Goal: Information Seeking & Learning: Learn about a topic

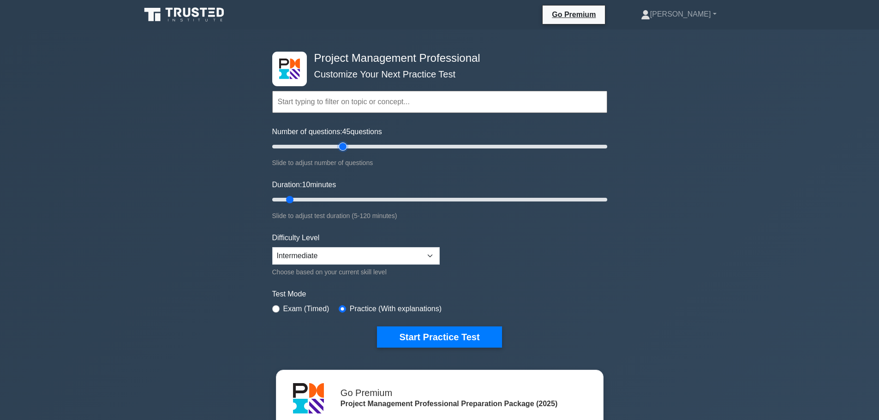
click at [340, 145] on input "Number of questions: 45 questions" at bounding box center [439, 146] width 335 height 11
click at [338, 145] on input "Number of questions: 40 questions" at bounding box center [439, 146] width 335 height 11
type input "35"
click at [328, 145] on input "Number of questions: 35 questions" at bounding box center [439, 146] width 335 height 11
click at [322, 196] on input "Duration: 10 minutes" at bounding box center [439, 199] width 335 height 11
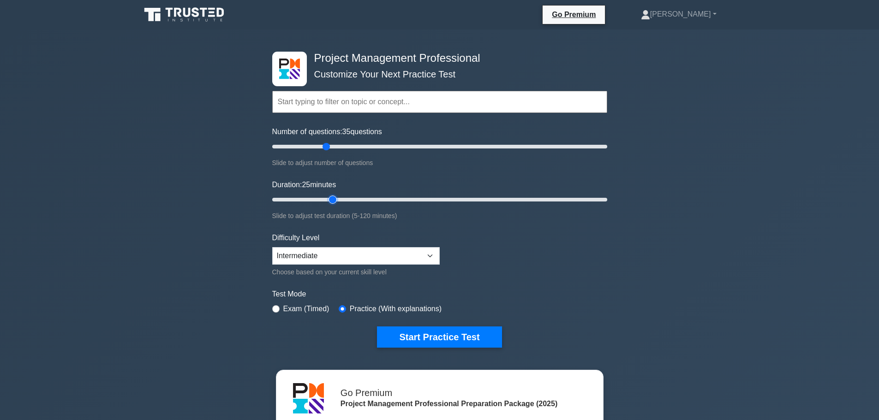
click at [330, 199] on input "Duration: 25 minutes" at bounding box center [439, 199] width 335 height 11
click at [338, 198] on input "Duration: 25 minutes" at bounding box center [439, 199] width 335 height 11
type input "30"
click at [341, 198] on input "Duration: 25 minutes" at bounding box center [439, 199] width 335 height 11
click at [462, 340] on button "Start Practice Test" at bounding box center [439, 337] width 125 height 21
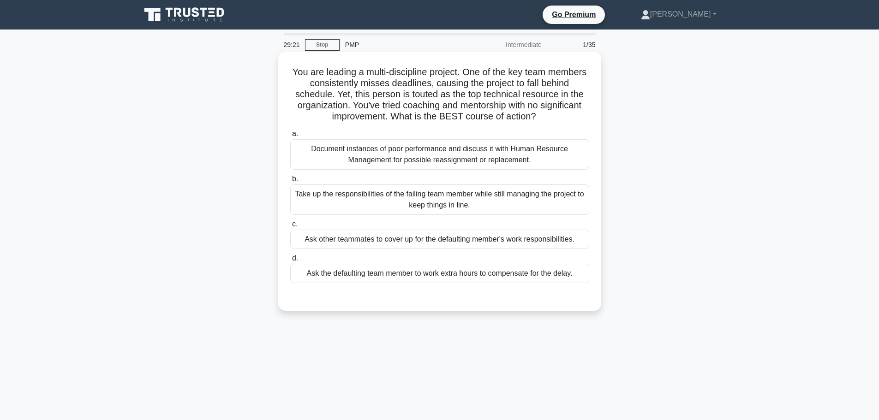
click at [438, 165] on div "Document instances of poor performance and discuss it with Human Resource Manag…" at bounding box center [439, 154] width 299 height 30
click at [290, 137] on input "a. Document instances of poor performance and discuss it with Human Resource Ma…" at bounding box center [290, 134] width 0 height 6
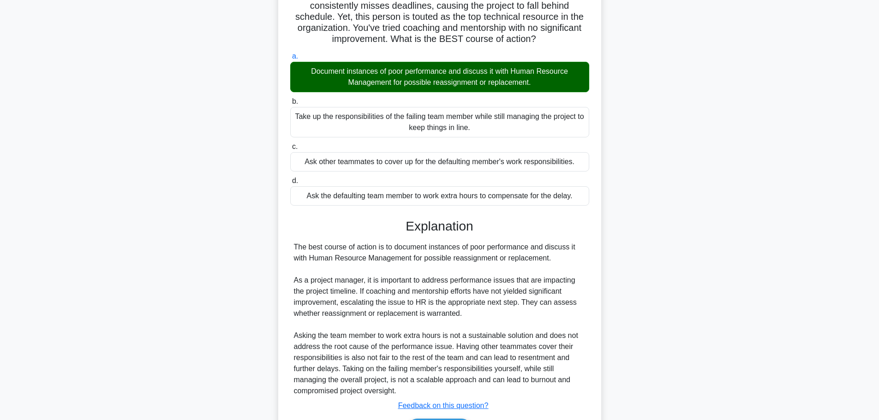
scroll to position [138, 0]
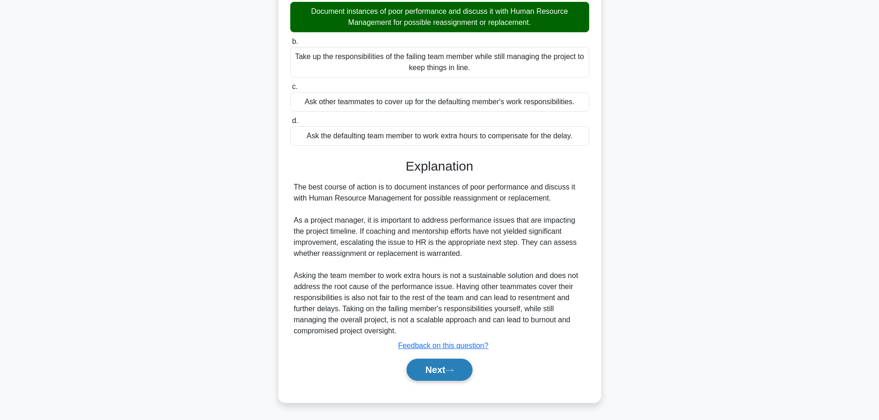
click at [424, 372] on button "Next" at bounding box center [439, 370] width 66 height 22
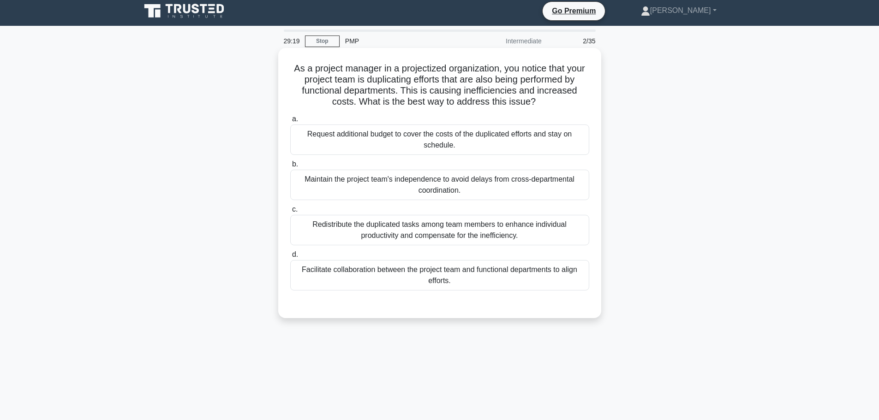
scroll to position [0, 0]
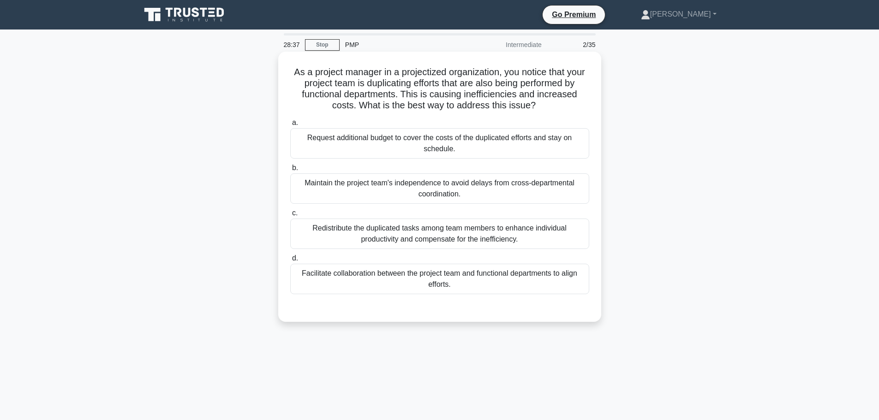
click at [456, 281] on div "Facilitate collaboration between the project team and functional departments to…" at bounding box center [439, 279] width 299 height 30
click at [290, 262] on input "d. Facilitate collaboration between the project team and functional departments…" at bounding box center [290, 259] width 0 height 6
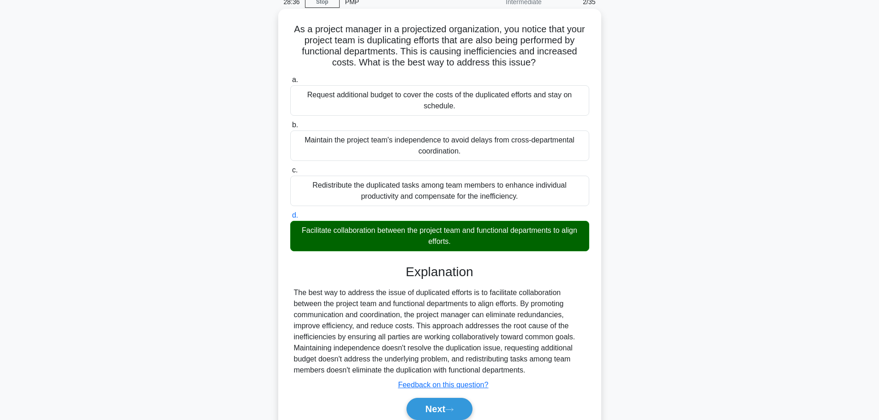
scroll to position [83, 0]
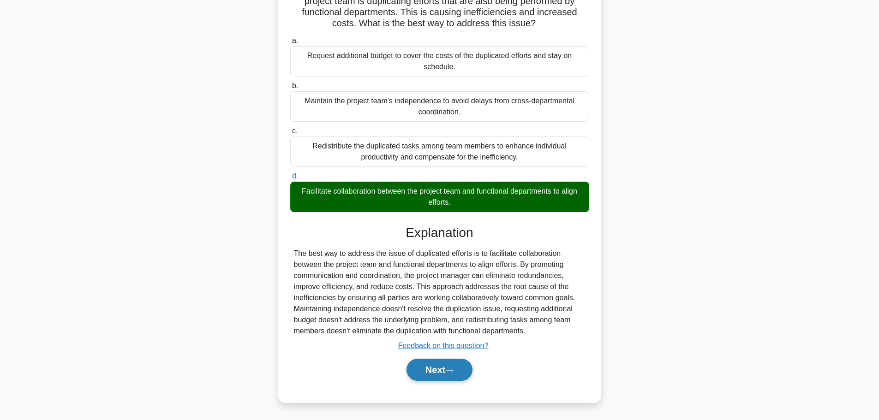
click at [435, 380] on button "Next" at bounding box center [439, 370] width 66 height 22
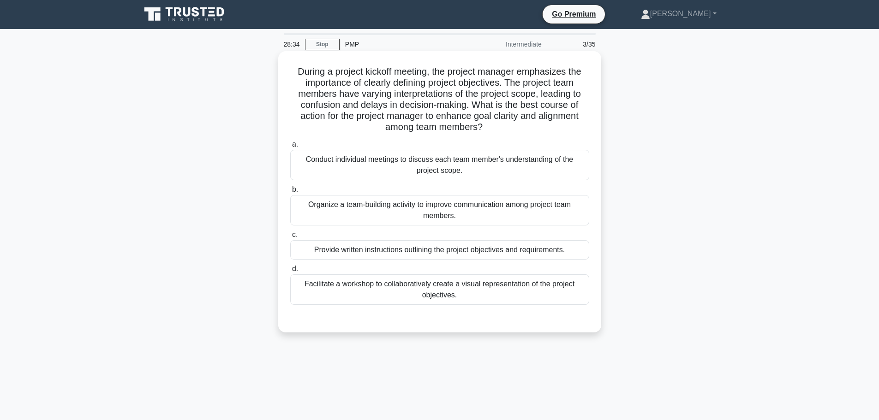
scroll to position [0, 0]
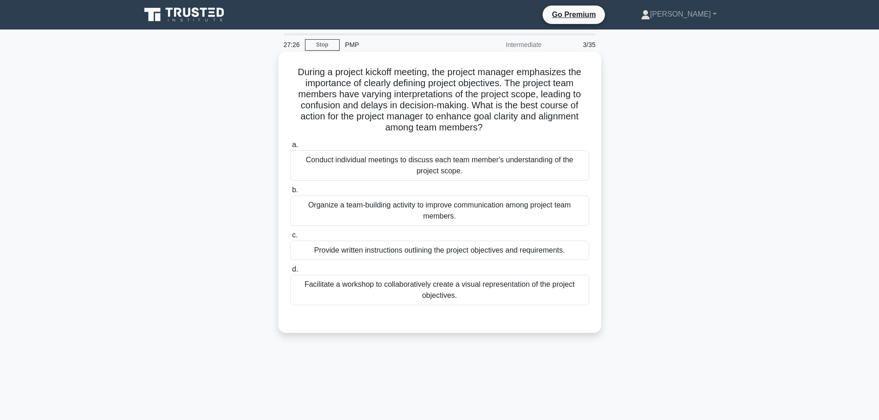
click at [400, 216] on div "Organize a team-building activity to improve communication among project team m…" at bounding box center [439, 211] width 299 height 30
click at [290, 193] on input "b. Organize a team-building activity to improve communication among project tea…" at bounding box center [290, 190] width 0 height 6
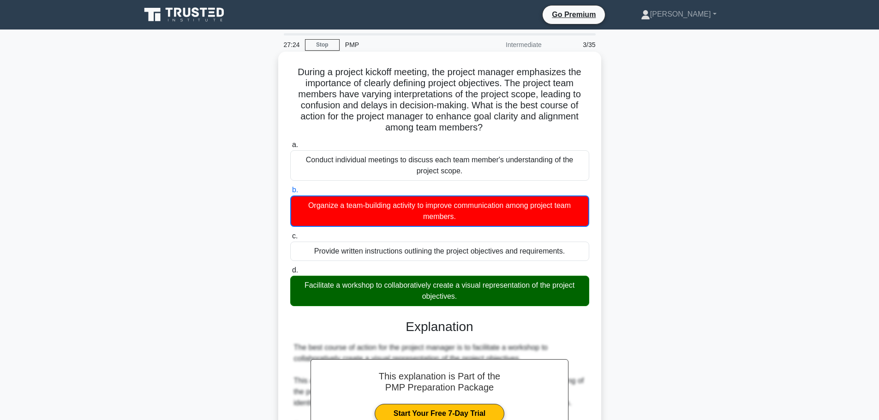
scroll to position [139, 0]
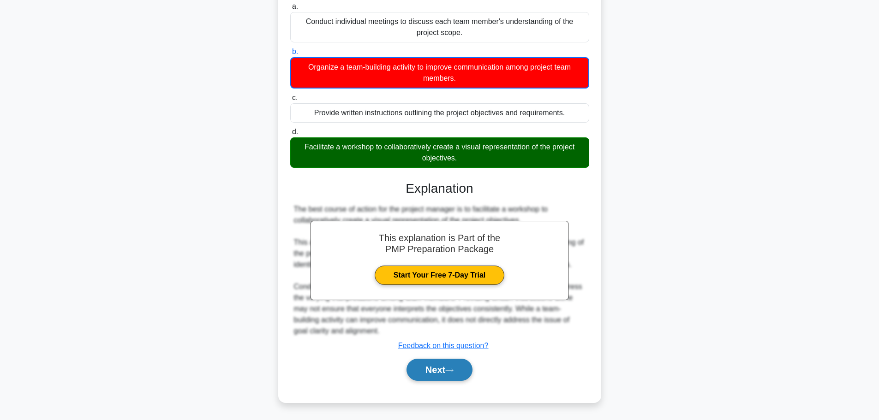
click at [426, 364] on button "Next" at bounding box center [439, 370] width 66 height 22
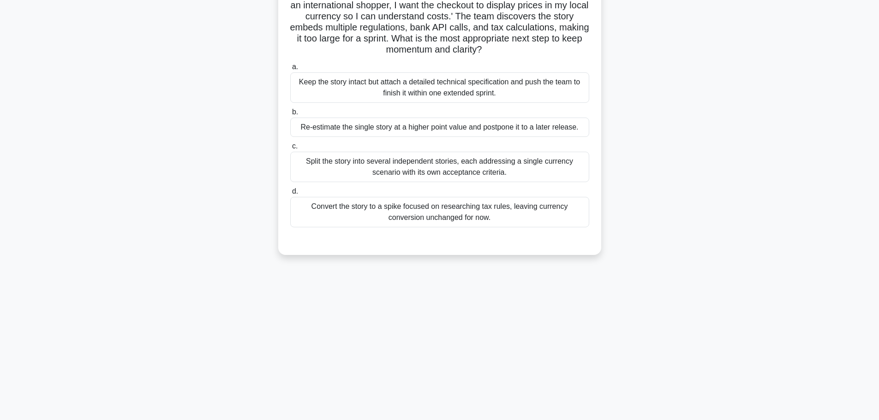
scroll to position [0, 0]
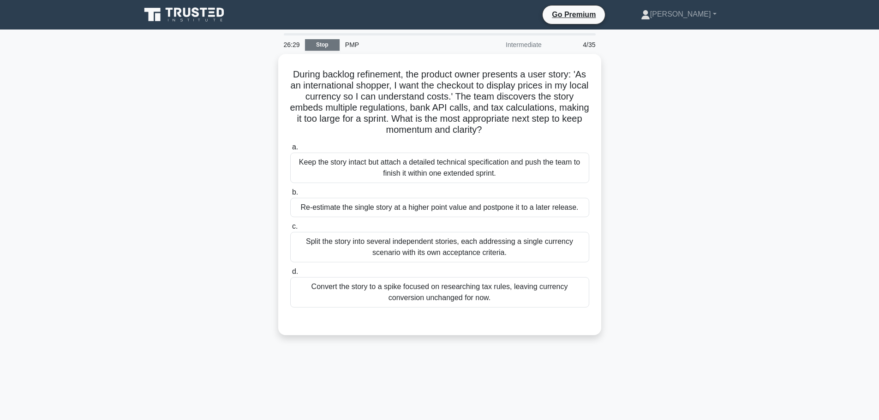
click at [329, 44] on link "Stop" at bounding box center [322, 45] width 35 height 12
